Goal: Task Accomplishment & Management: Use online tool/utility

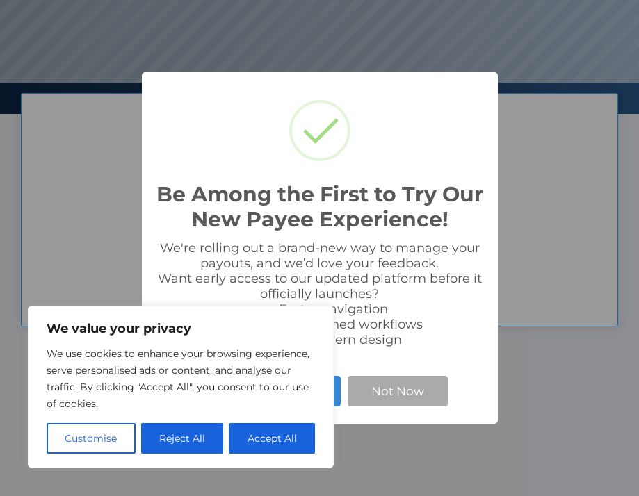
scroll to position [264, 639]
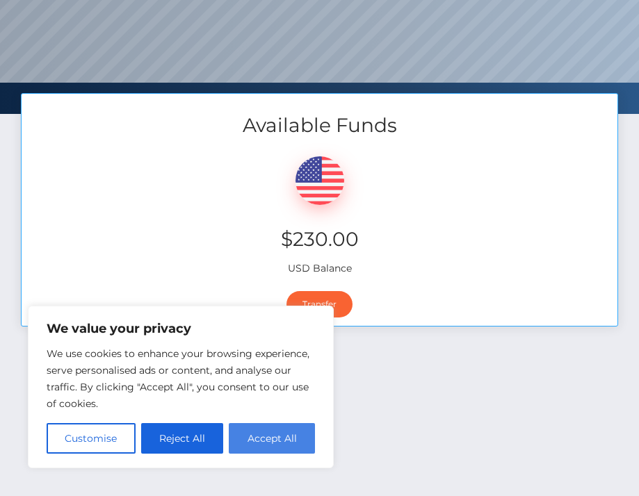
click at [269, 439] on button "Accept All" at bounding box center [272, 438] width 86 height 31
checkbox input "true"
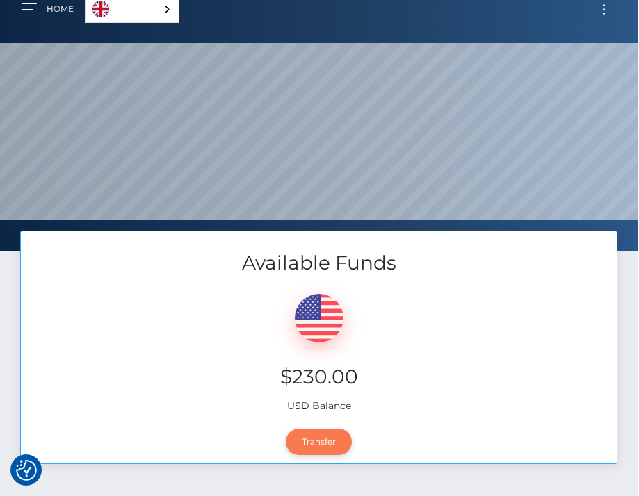
scroll to position [0, 1]
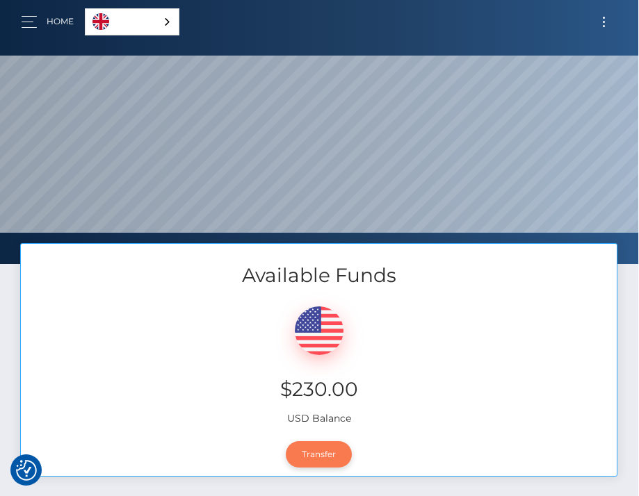
click at [330, 451] on link "Transfer" at bounding box center [319, 454] width 66 height 26
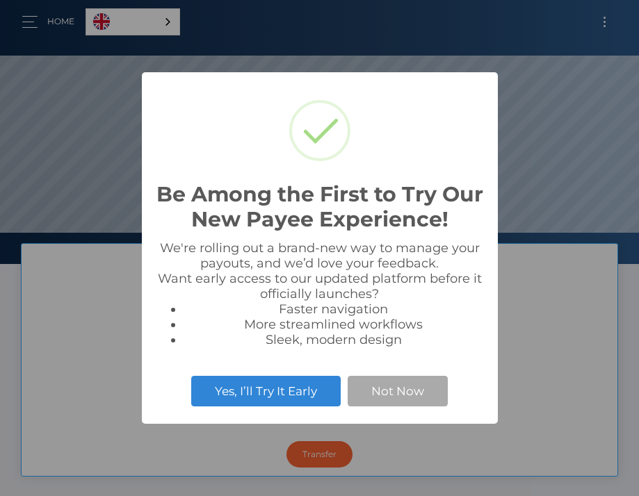
scroll to position [264, 639]
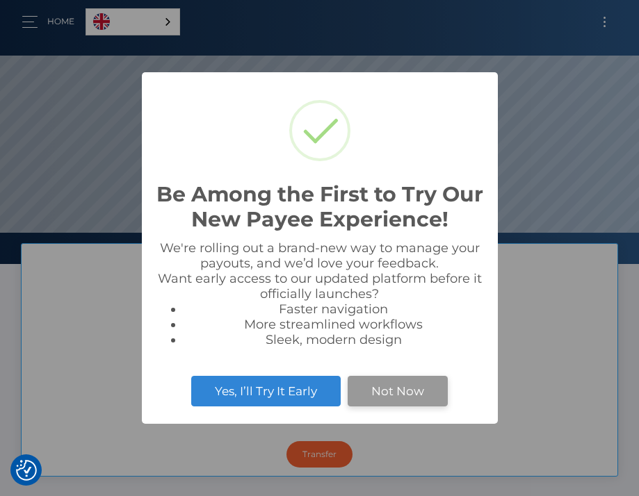
click at [382, 396] on button "Not Now" at bounding box center [398, 391] width 100 height 31
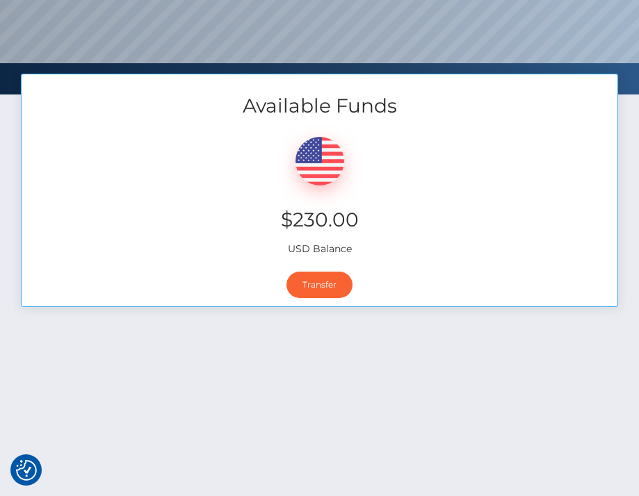
scroll to position [0, 0]
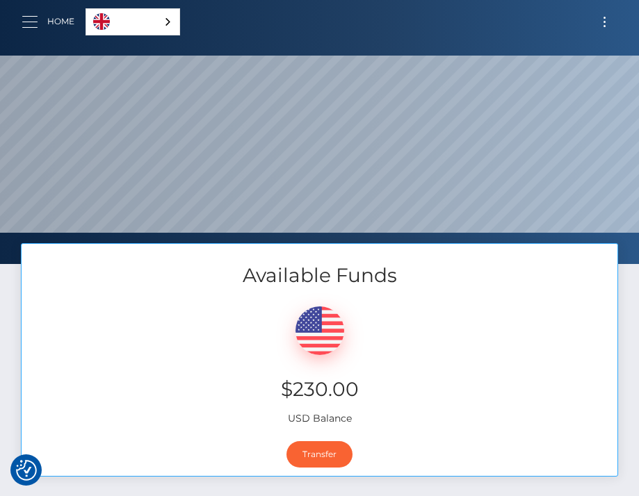
click at [40, 20] on button "button" at bounding box center [35, 22] width 26 height 19
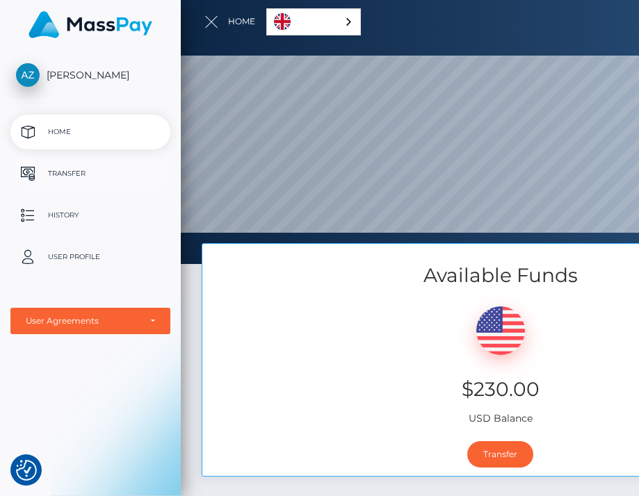
click at [95, 177] on p "Transfer" at bounding box center [90, 173] width 149 height 21
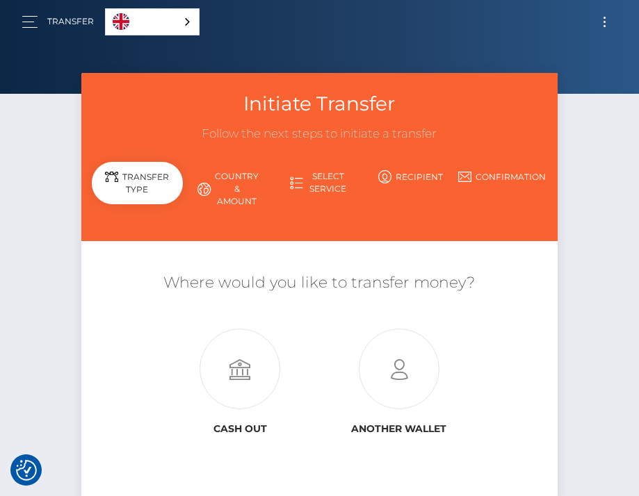
click at [229, 194] on link "Country & Amount" at bounding box center [228, 189] width 91 height 49
click at [206, 186] on icon at bounding box center [203, 189] width 13 height 13
click at [232, 186] on link "Country & Amount" at bounding box center [228, 189] width 91 height 49
click at [243, 192] on link "Country & Amount" at bounding box center [228, 189] width 91 height 49
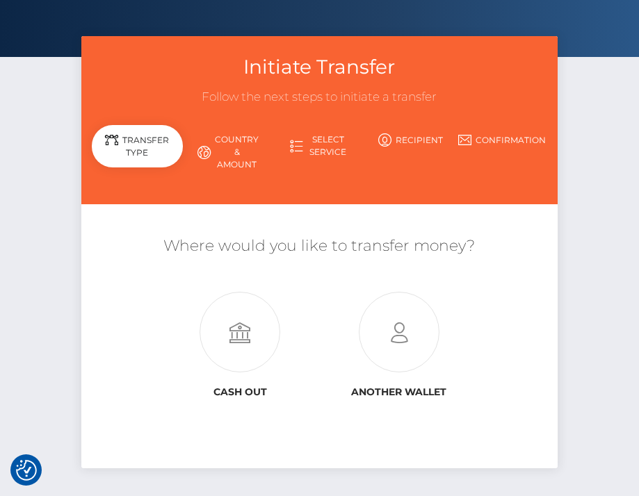
scroll to position [49, 0]
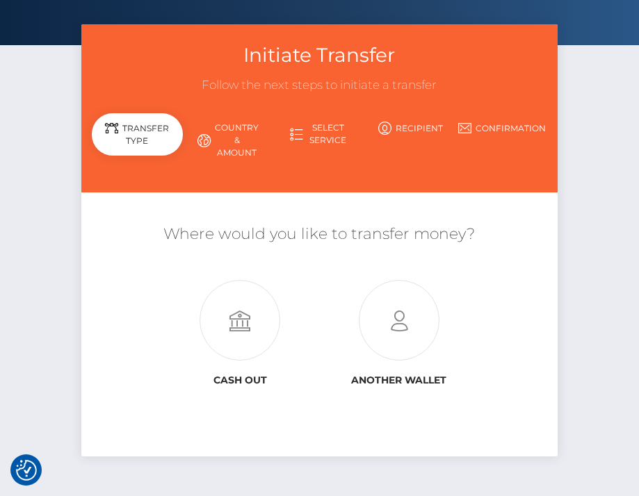
click at [318, 126] on link "Select Service" at bounding box center [319, 134] width 91 height 36
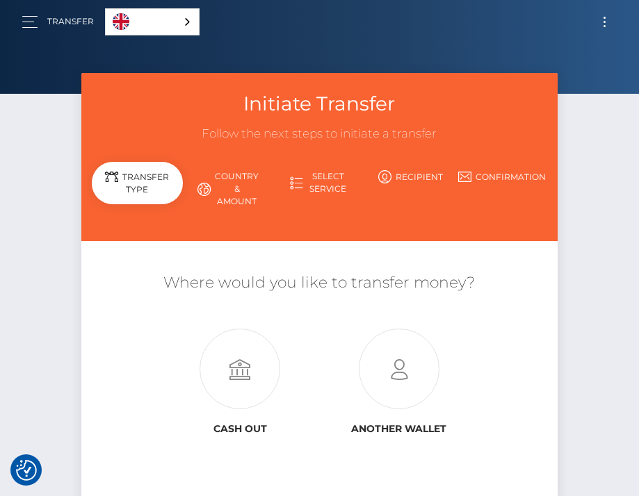
click at [230, 181] on link "Country & Amount" at bounding box center [228, 189] width 91 height 49
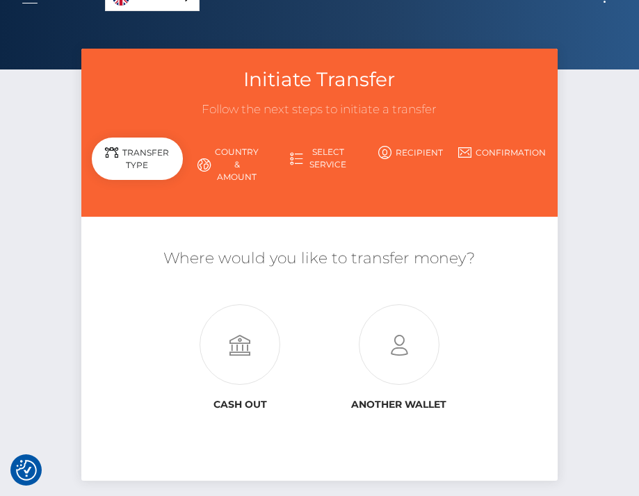
scroll to position [29, 0]
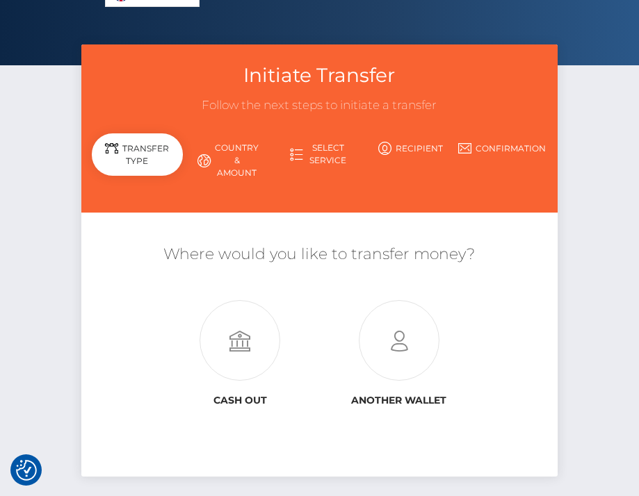
click at [224, 152] on link "Country & Amount" at bounding box center [228, 160] width 91 height 49
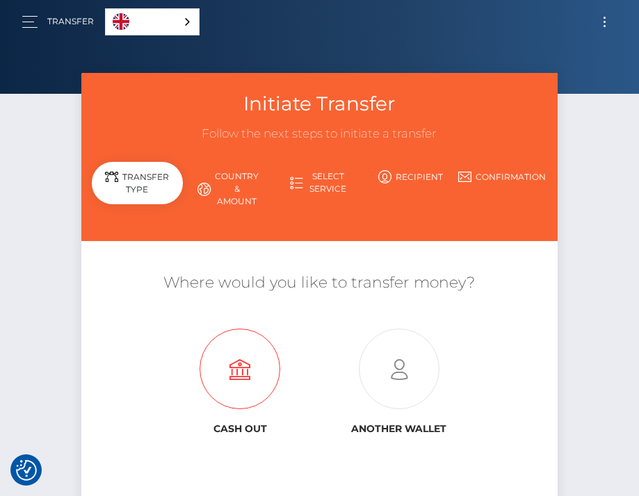
click at [241, 362] on icon at bounding box center [240, 370] width 159 height 81
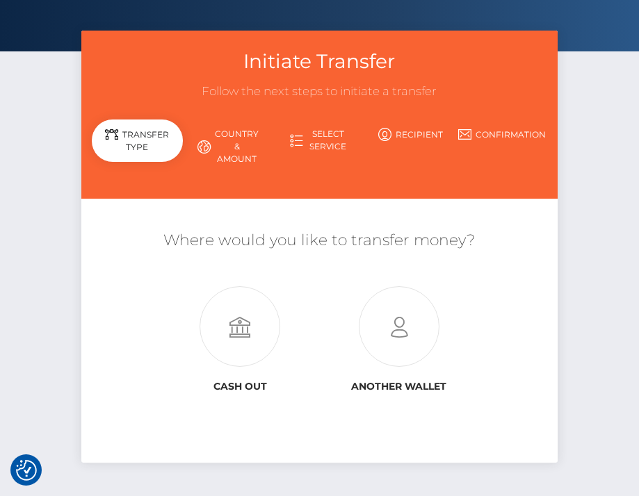
scroll to position [108, 0]
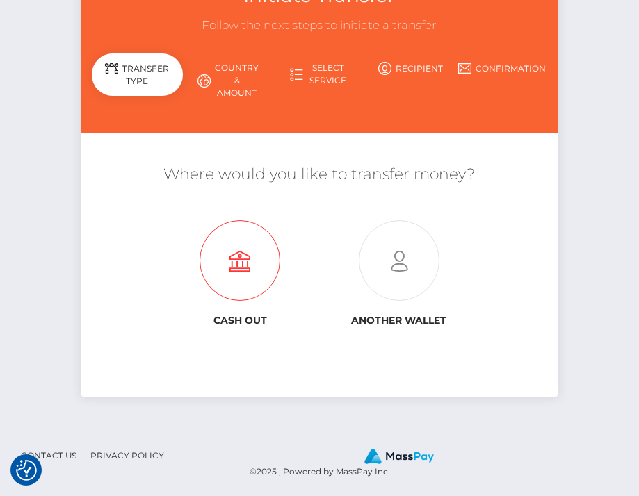
click at [241, 242] on icon at bounding box center [240, 261] width 159 height 81
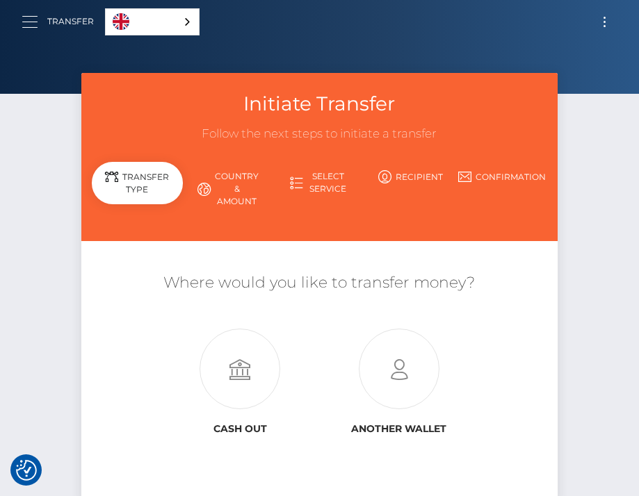
click at [31, 22] on button "button" at bounding box center [35, 22] width 26 height 19
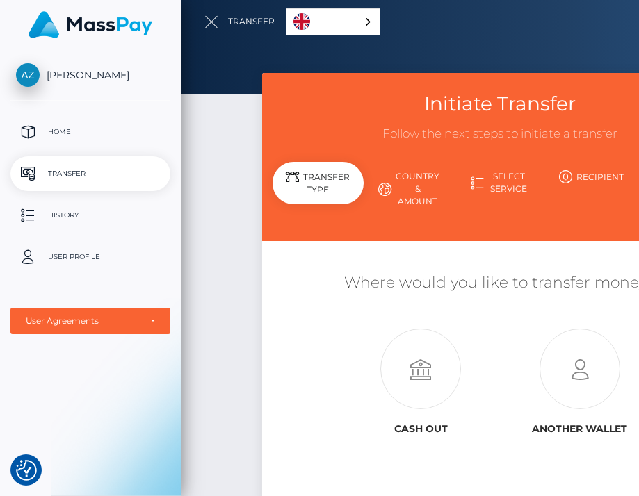
click at [209, 21] on div at bounding box center [500, 248] width 639 height 496
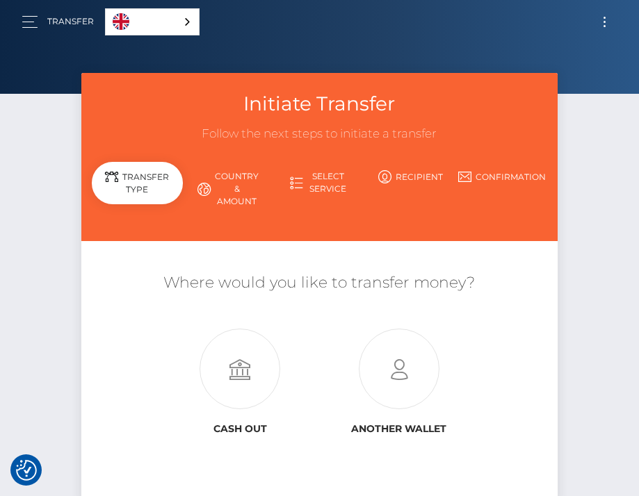
click at [483, 174] on link "Confirmation" at bounding box center [501, 177] width 91 height 24
click at [322, 179] on link "Select Service" at bounding box center [319, 183] width 91 height 36
click at [403, 383] on icon at bounding box center [398, 370] width 159 height 81
click at [230, 347] on icon at bounding box center [240, 370] width 159 height 81
click at [227, 190] on link "Country & Amount" at bounding box center [228, 189] width 91 height 49
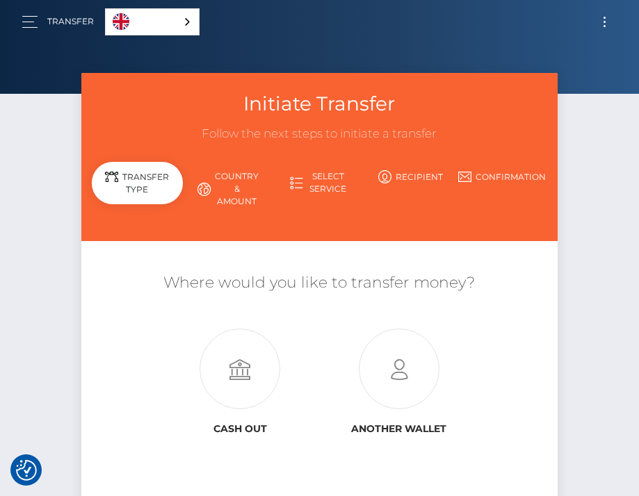
click at [227, 190] on link "Country & Amount" at bounding box center [228, 189] width 91 height 49
click at [209, 189] on icon at bounding box center [203, 189] width 13 height 13
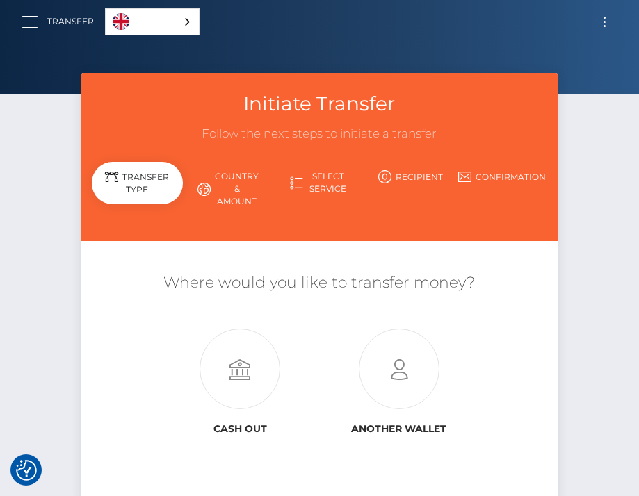
click at [209, 189] on icon at bounding box center [203, 189] width 13 height 13
click at [74, 22] on link "Transfer" at bounding box center [70, 21] width 47 height 29
click at [33, 17] on button "button" at bounding box center [35, 22] width 26 height 19
click at [33, 19] on button "button" at bounding box center [35, 22] width 26 height 19
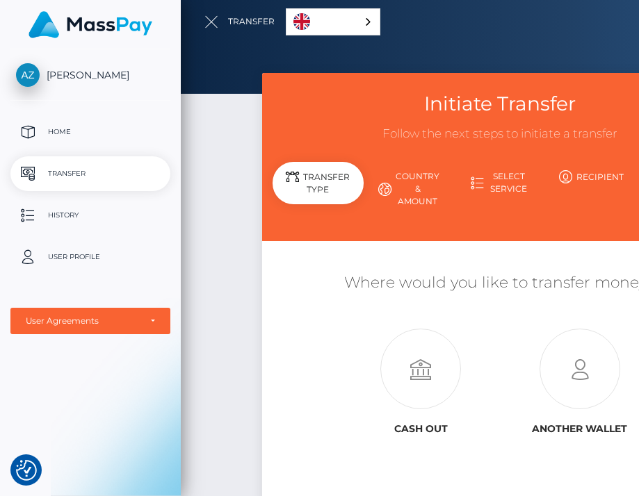
click at [99, 78] on span "[PERSON_NAME]" at bounding box center [90, 75] width 160 height 13
click at [60, 137] on p "Home" at bounding box center [90, 132] width 149 height 21
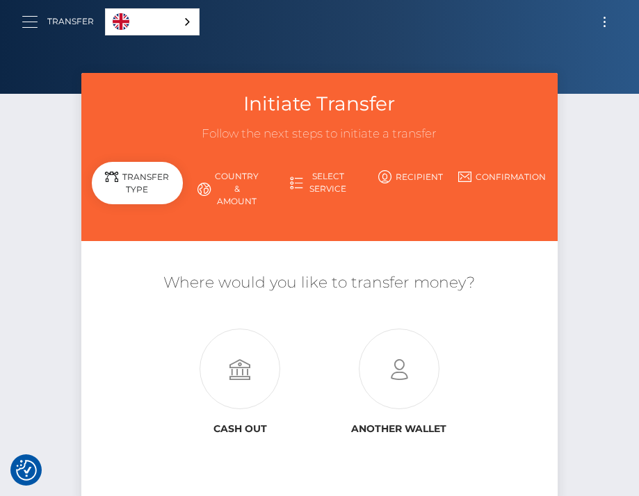
click at [38, 22] on button "button" at bounding box center [35, 22] width 26 height 19
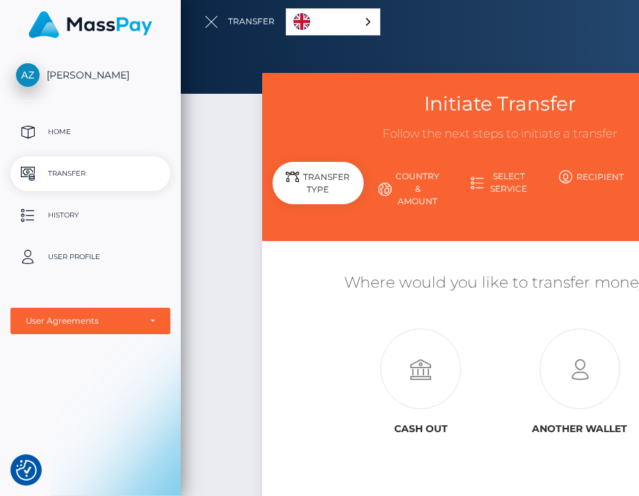
click at [83, 74] on span "[PERSON_NAME]" at bounding box center [90, 75] width 160 height 13
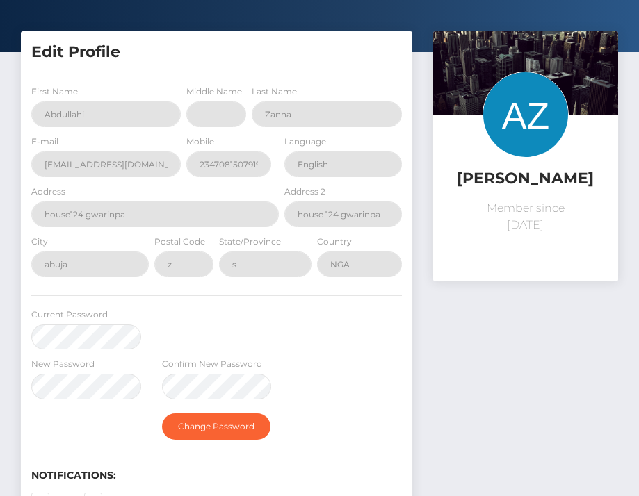
scroll to position [49, 0]
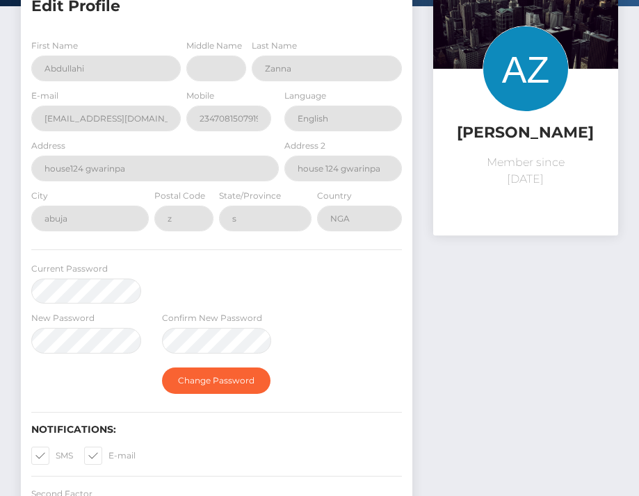
select select
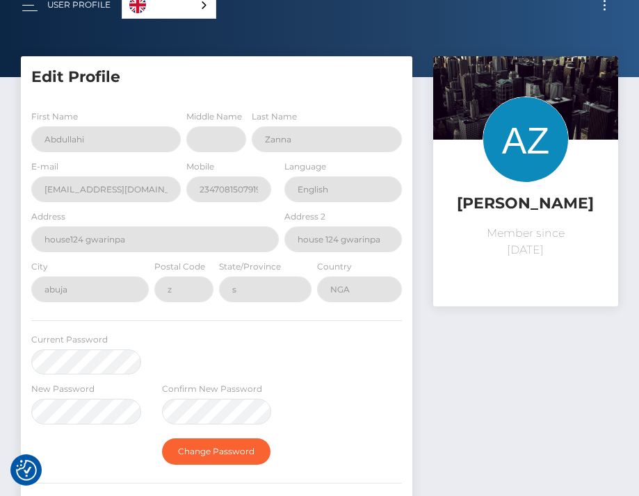
scroll to position [0, 0]
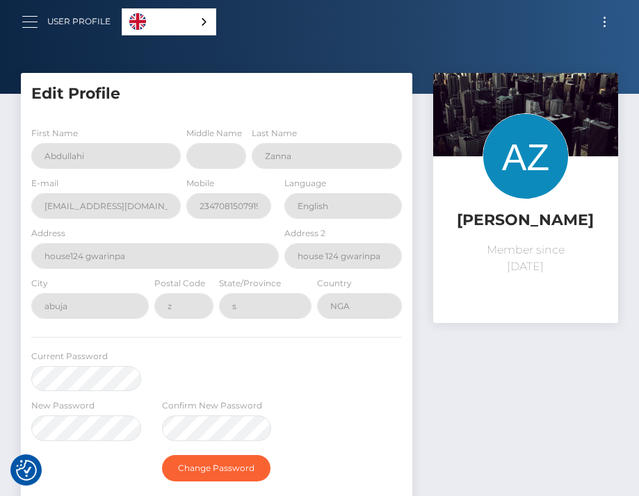
click at [31, 17] on button "button" at bounding box center [35, 22] width 26 height 19
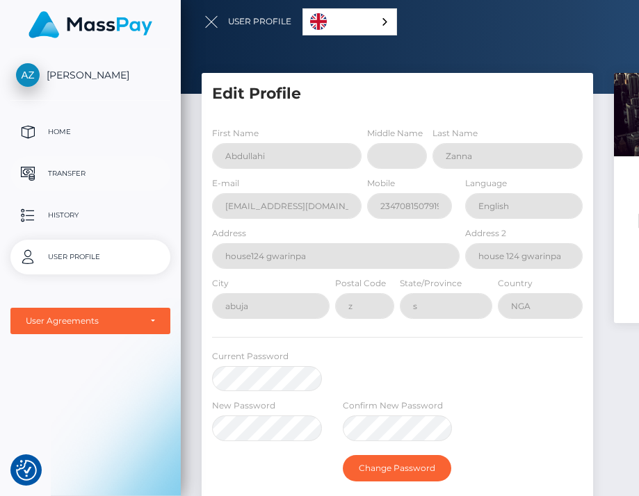
click at [60, 174] on p "Transfer" at bounding box center [90, 173] width 149 height 21
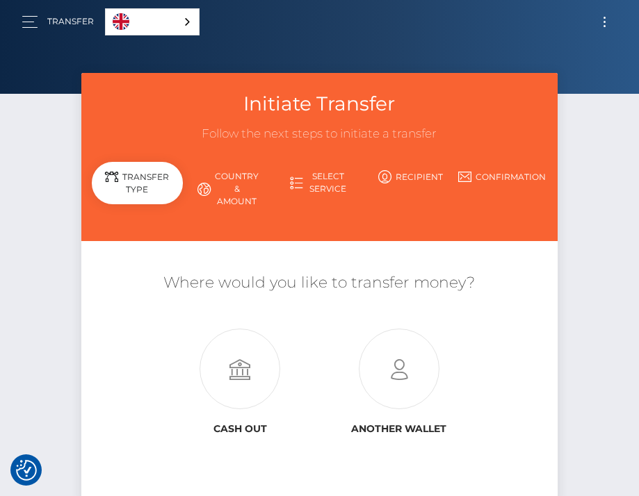
click at [231, 186] on link "Country & Amount" at bounding box center [228, 189] width 91 height 49
click at [257, 368] on icon at bounding box center [240, 370] width 159 height 81
